Goal: Navigation & Orientation: Find specific page/section

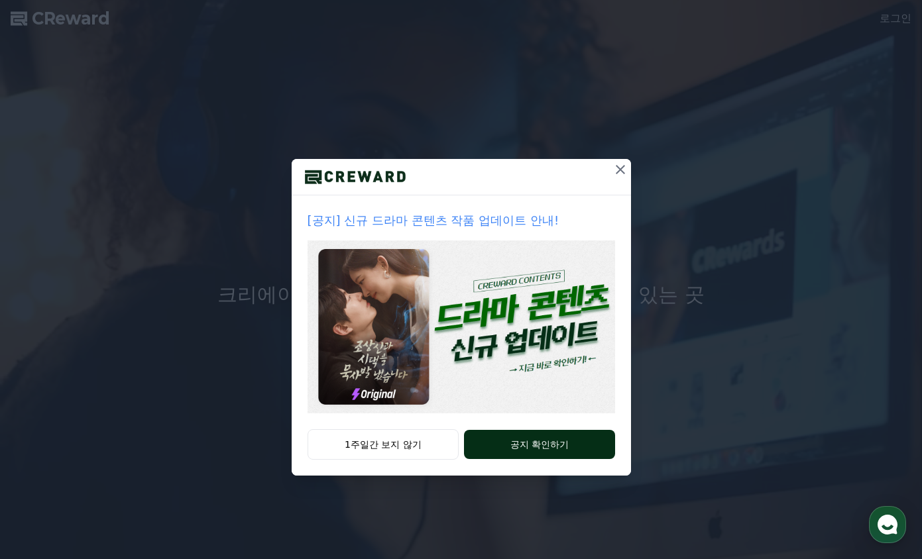
click at [521, 450] on button "공지 확인하기" at bounding box center [539, 444] width 150 height 29
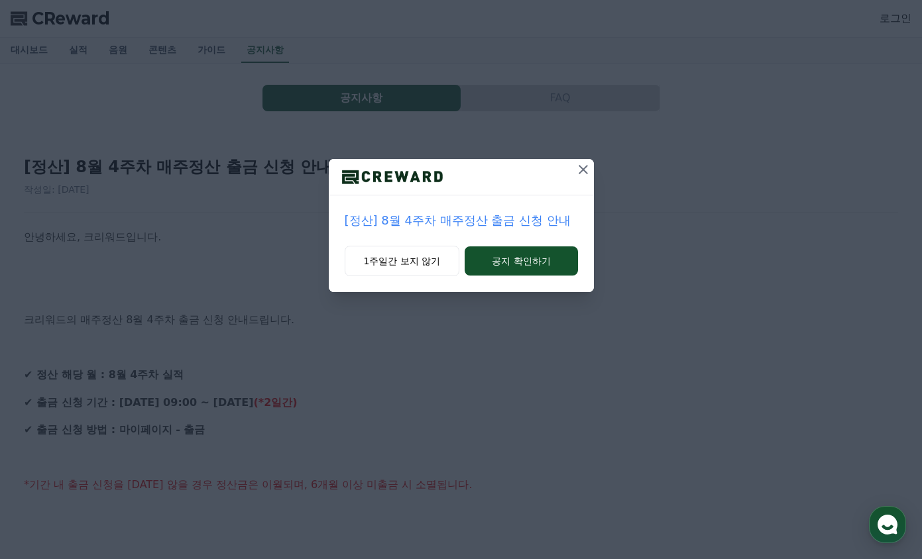
click at [588, 161] on button at bounding box center [582, 169] width 21 height 21
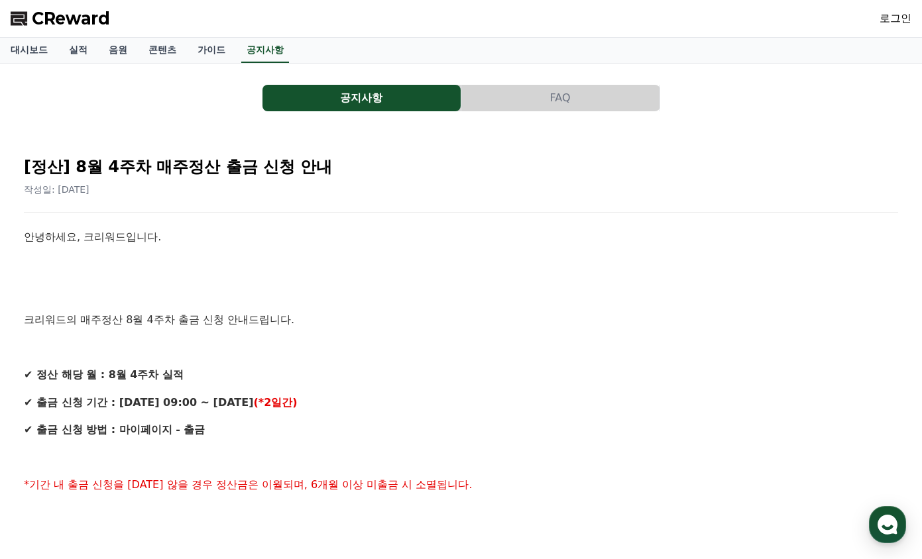
click at [892, 19] on link "로그인" at bounding box center [895, 19] width 32 height 16
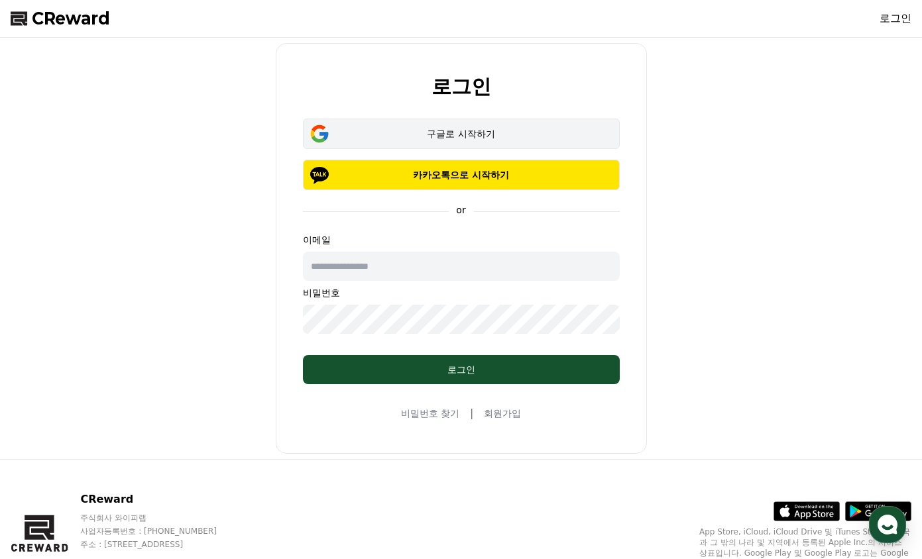
click at [512, 129] on div "구글로 시작하기" at bounding box center [461, 133] width 278 height 13
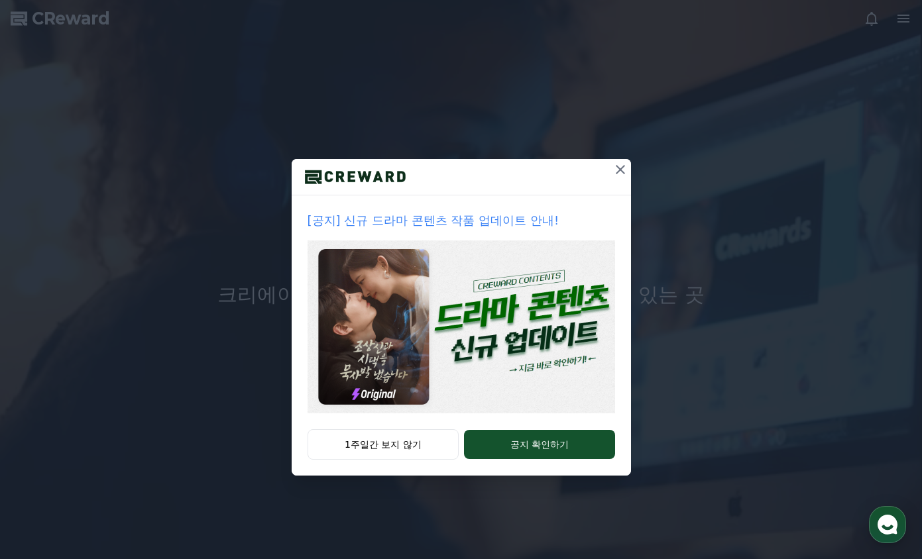
click at [614, 170] on icon at bounding box center [620, 170] width 16 height 16
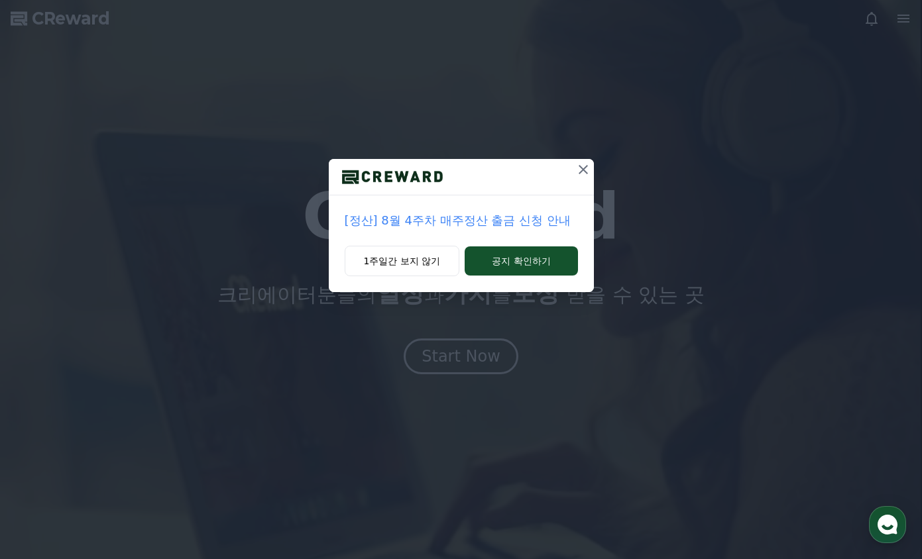
click at [584, 166] on icon at bounding box center [583, 170] width 16 height 16
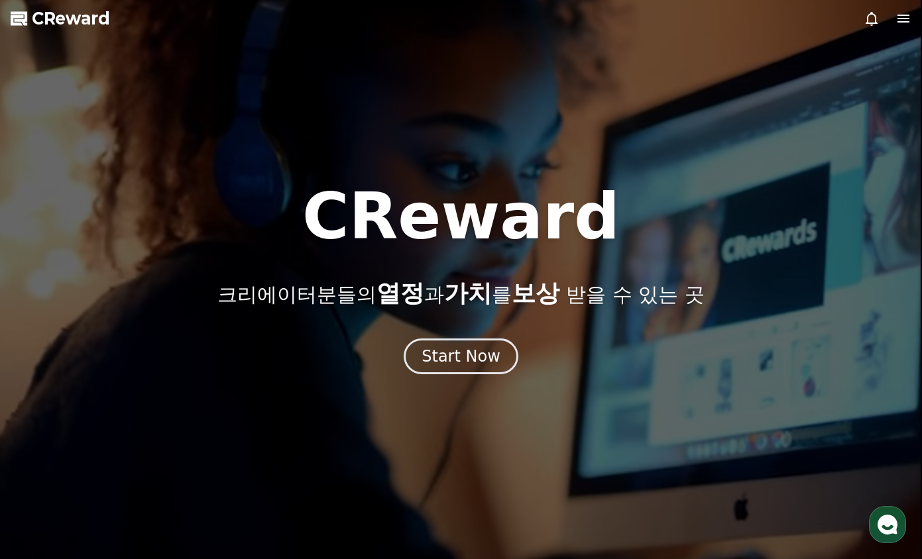
click at [896, 19] on icon at bounding box center [903, 19] width 16 height 16
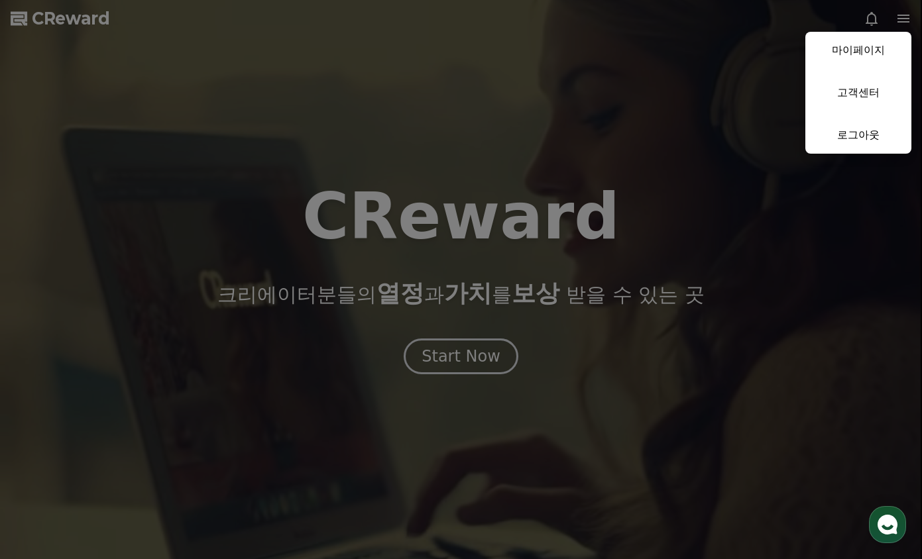
click at [443, 356] on button "close" at bounding box center [461, 279] width 922 height 559
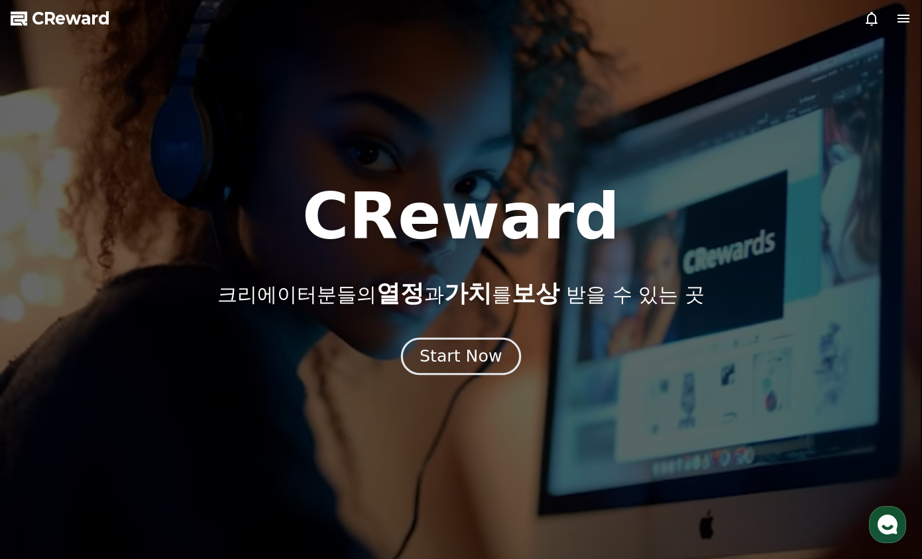
click at [445, 357] on div "Start Now" at bounding box center [460, 356] width 82 height 23
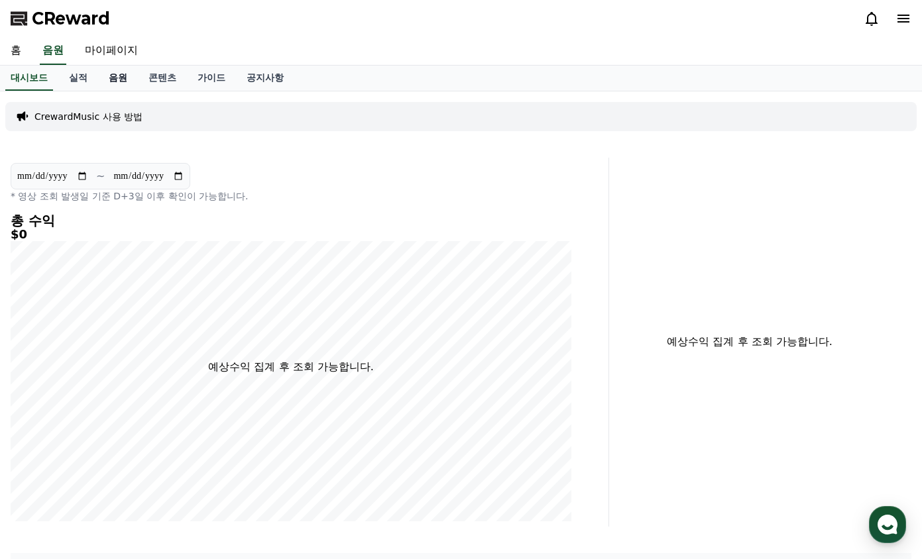
click at [119, 80] on link "음원" at bounding box center [118, 78] width 40 height 25
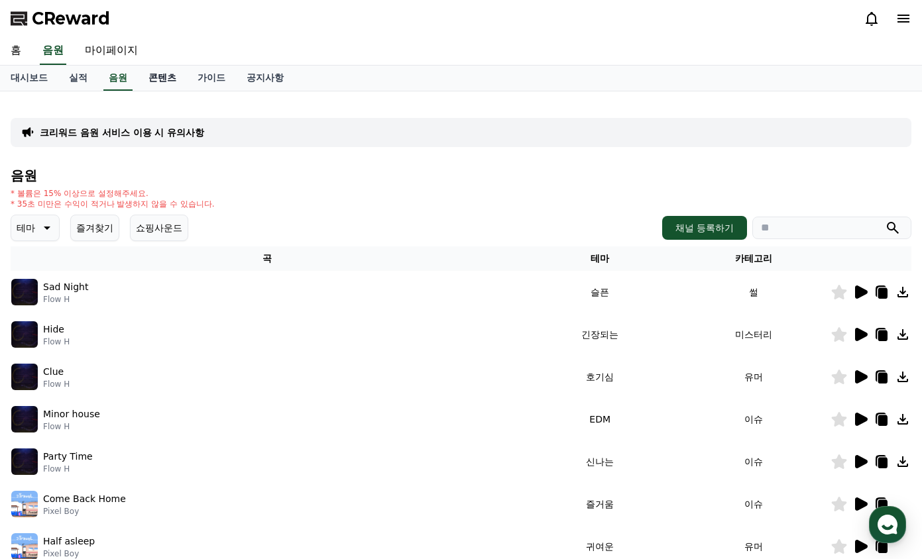
click at [167, 78] on link "콘텐츠" at bounding box center [162, 78] width 49 height 25
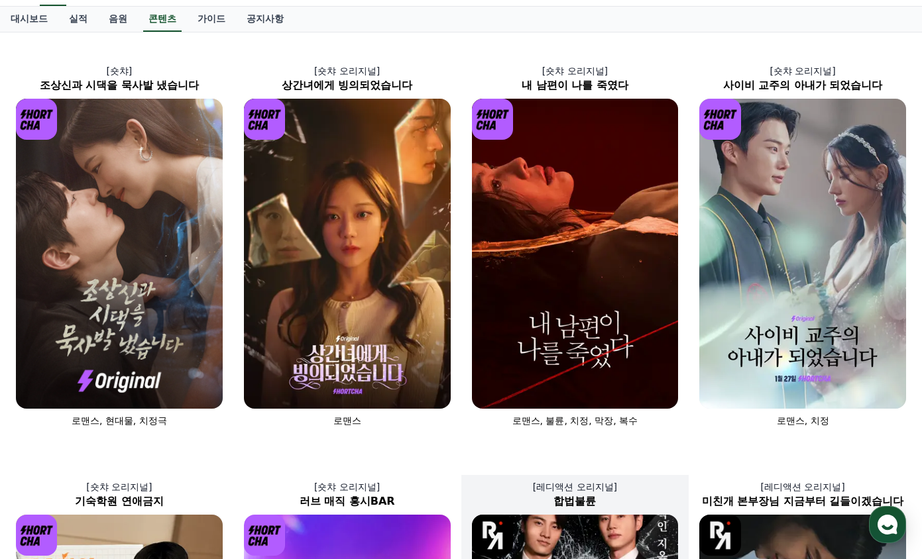
scroll to position [12, 0]
